Goal: Find specific page/section: Find specific page/section

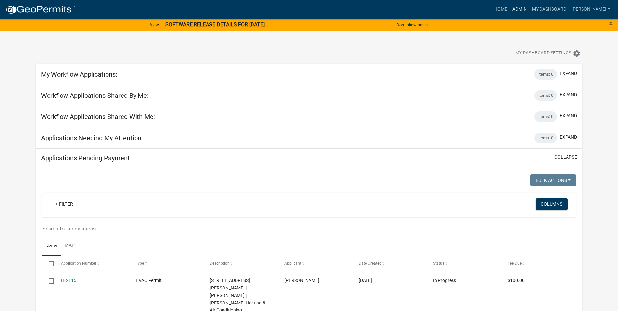
click at [529, 7] on link "Admin" at bounding box center [520, 9] width 20 height 12
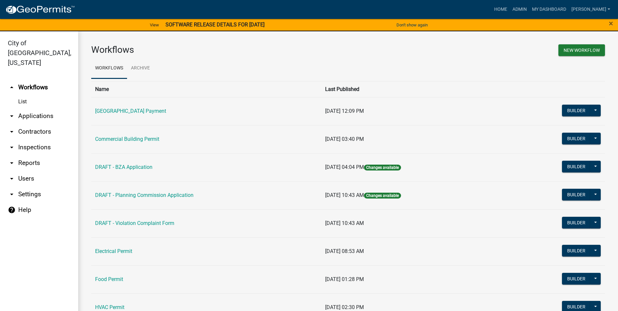
click at [36, 108] on link "arrow_drop_down Applications" at bounding box center [39, 116] width 78 height 16
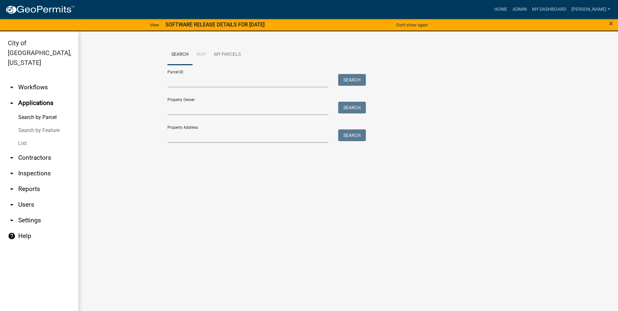
click at [21, 137] on link "List" at bounding box center [39, 143] width 78 height 13
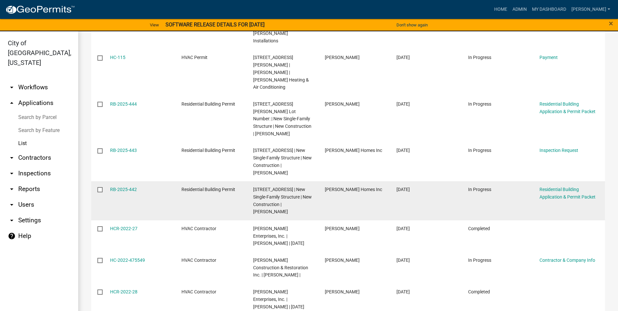
scroll to position [235, 0]
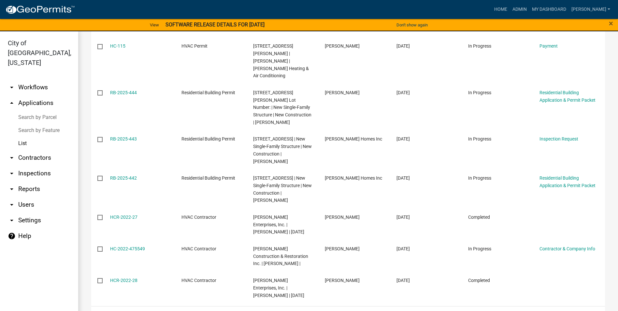
click at [564, 310] on link "5" at bounding box center [568, 314] width 8 height 7
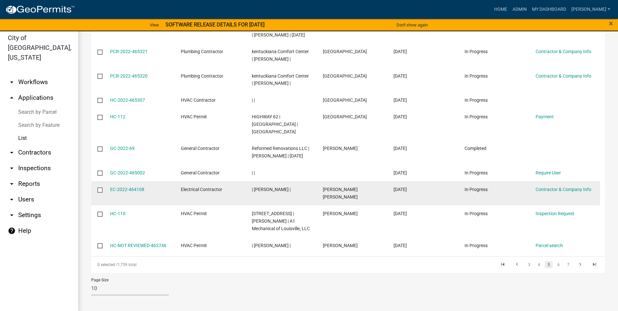
scroll to position [8, 0]
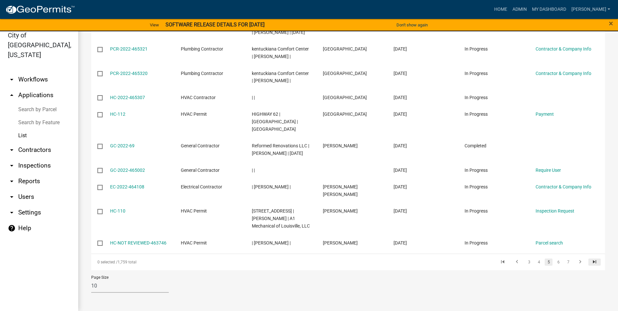
click at [590, 261] on icon "go to last page" at bounding box center [594, 263] width 8 height 8
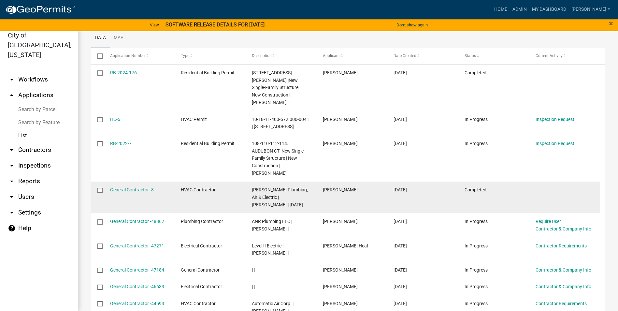
scroll to position [32, 0]
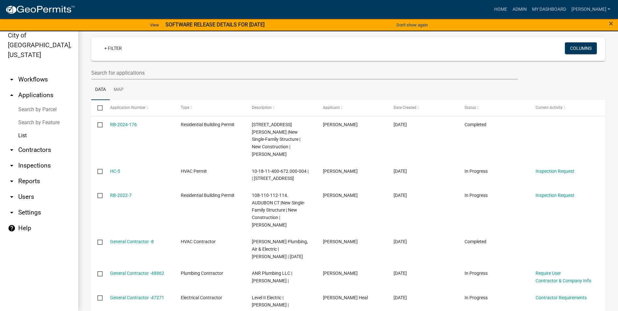
click at [11, 91] on icon "arrow_drop_up" at bounding box center [12, 95] width 8 height 8
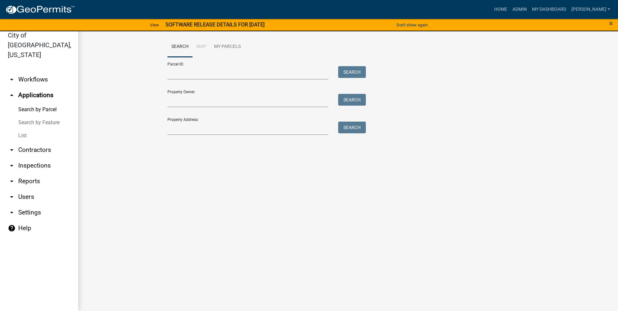
click at [12, 76] on icon "arrow_drop_down" at bounding box center [12, 80] width 8 height 8
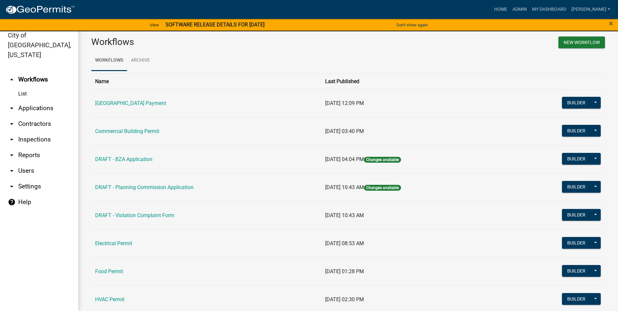
click at [21, 87] on link "List" at bounding box center [39, 93] width 78 height 13
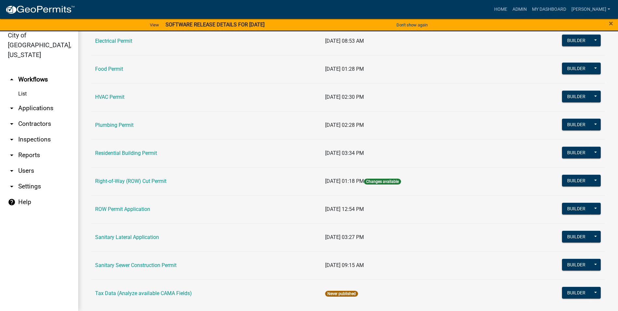
scroll to position [217, 0]
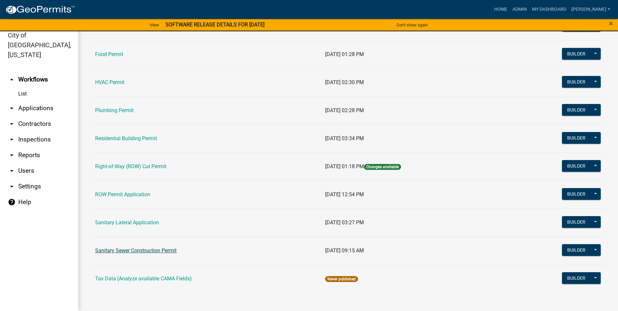
click at [152, 250] on link "Sanitary Sewer Construction Permit" at bounding box center [135, 250] width 81 height 6
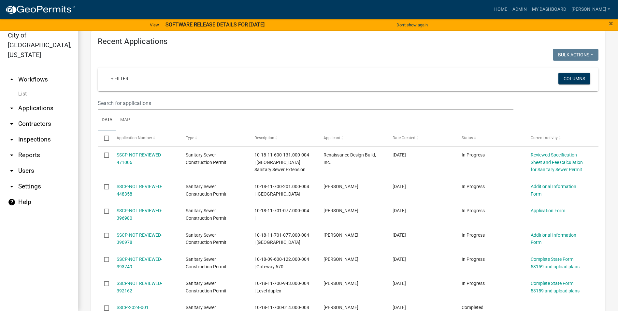
scroll to position [261, 0]
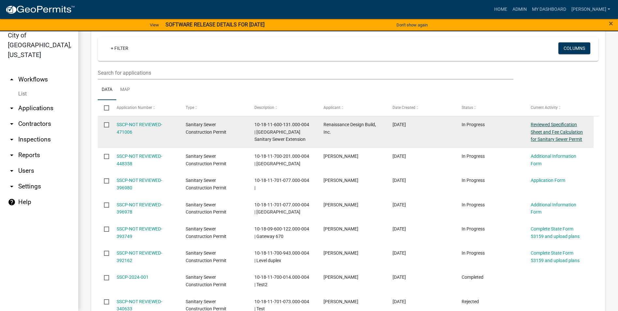
click at [570, 136] on link "Reviewed Specification Sheet and Fee Calculation for Sanitary Sewer Permit" at bounding box center [556, 132] width 52 height 20
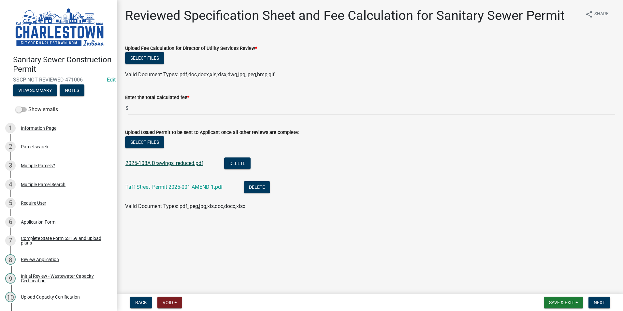
click at [179, 162] on link "2025-103A Drawings_reduced.pdf" at bounding box center [164, 163] width 78 height 6
